Goal: Task Accomplishment & Management: Use online tool/utility

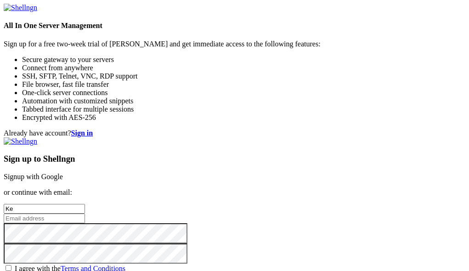
type input "K"
type input "Kelly Gaither"
type input "[PERSON_NAME][EMAIL_ADDRESS][DOMAIN_NAME]"
click at [208, 140] on div "Already have account? Sign in Sign up to Shellngn Signup with Google or continu…" at bounding box center [234, 205] width 461 height 153
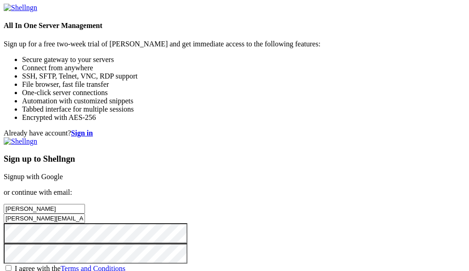
click at [412, 194] on div "Already have account? Sign in Sign up to Shellngn Signup with Google or continu…" at bounding box center [234, 205] width 461 height 153
click at [125, 264] on span "I agree with the Terms and Conditions" at bounding box center [70, 268] width 111 height 8
click at [11, 265] on input "I agree with the Terms and Conditions" at bounding box center [9, 268] width 6 height 6
checkbox input "true"
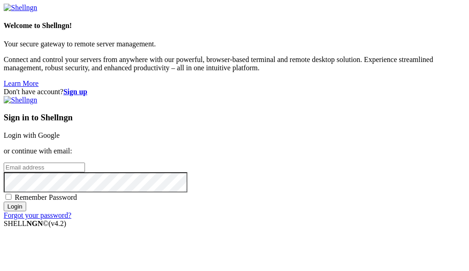
type input "[PERSON_NAME][EMAIL_ADDRESS][DOMAIN_NAME]"
click at [26, 211] on input "Login" at bounding box center [15, 206] width 22 height 10
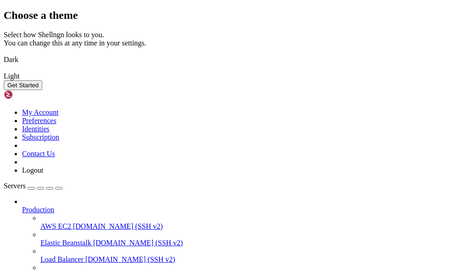
click at [4, 54] on img at bounding box center [4, 54] width 0 height 0
click at [4, 70] on img at bounding box center [4, 70] width 0 height 0
click at [42, 90] on button "Get Started" at bounding box center [23, 85] width 39 height 10
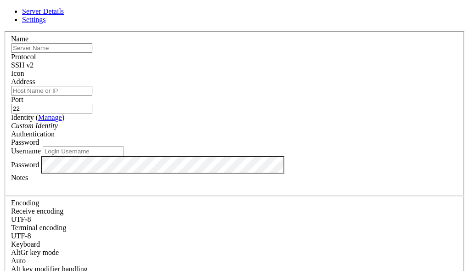
click at [92, 53] on input "text" at bounding box center [51, 48] width 81 height 10
click at [11, 78] on span at bounding box center [11, 78] width 0 height 0
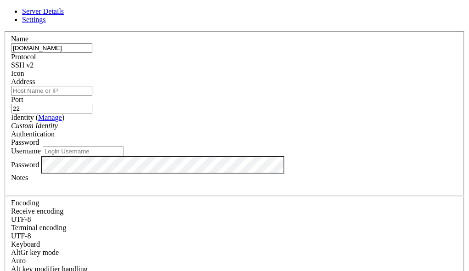
drag, startPoint x: 208, startPoint y: 63, endPoint x: 96, endPoint y: 63, distance: 111.5
click at [96, 63] on div "Server Details Settings Name [DOMAIN_NAME] Protocol SSH v2 Icon" at bounding box center [234, 196] width 461 height 379
type input "Stampede3"
click at [104, 101] on div "Name Stampede3 Protocol SSH v2 Icon Address Port 22 ( Manage )" at bounding box center [234, 199] width 461 height 337
type input "[DOMAIN_NAME]"
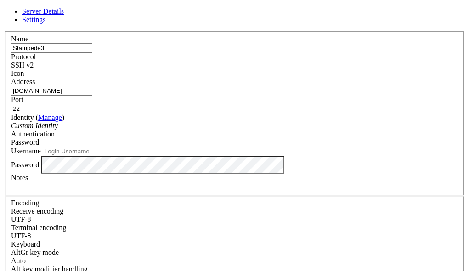
click at [99, 85] on div "Name Stampede3 Protocol SSH v2 Icon Address [DOMAIN_NAME] Port 22 ( )" at bounding box center [234, 199] width 461 height 337
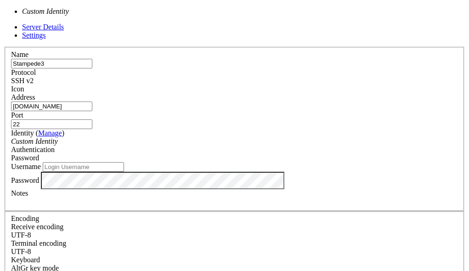
click at [123, 137] on div "Custom Identity" at bounding box center [234, 141] width 447 height 8
click at [107, 138] on div "Identity ( Manage ) Custom Identity" at bounding box center [234, 137] width 447 height 17
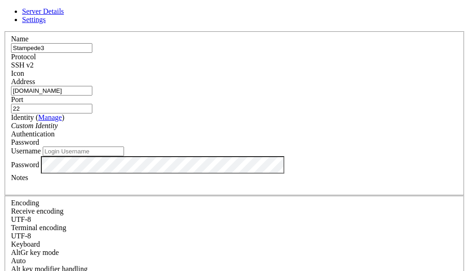
click at [124, 156] on input "Username" at bounding box center [83, 151] width 81 height 10
type input "[PERSON_NAME]"
click at [105, 148] on div "Name Stampede3 Protocol SSH v2 Icon Address [DOMAIN_NAME] Port 22 ( )" at bounding box center [234, 199] width 461 height 337
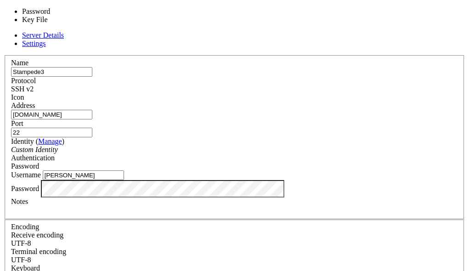
click at [313, 162] on div "Password" at bounding box center [234, 166] width 447 height 8
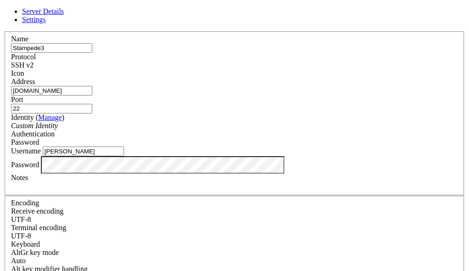
scroll to position [26, 0]
